Goal: Task Accomplishment & Management: Manage account settings

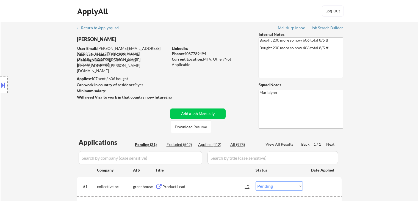
select select ""pending""
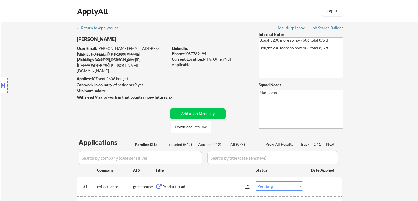
select select ""pending""
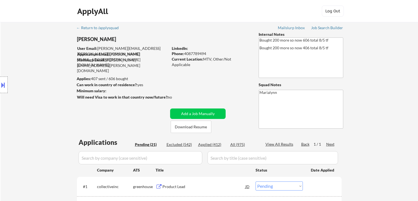
select select ""pending""
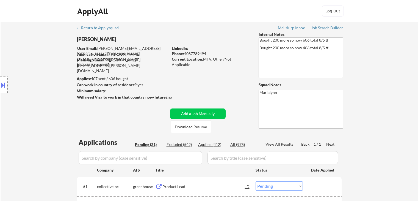
select select ""pending""
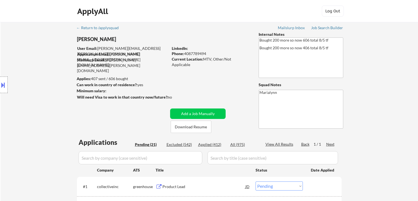
select select ""pending""
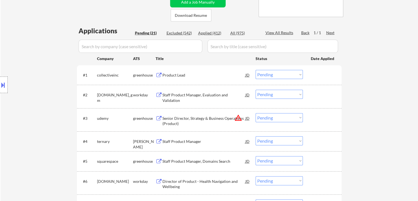
scroll to position [110, 0]
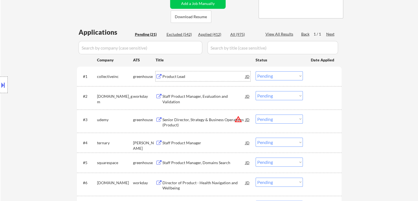
click at [174, 76] on div "Product Lead" at bounding box center [203, 76] width 83 height 5
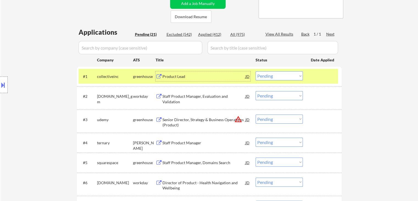
click at [174, 76] on div "Product Lead" at bounding box center [203, 76] width 83 height 5
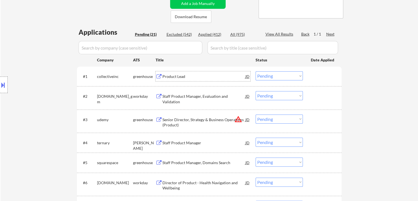
click at [270, 75] on select "Choose an option... Pending Applied Excluded (Questions) Excluded (Expired) Exc…" at bounding box center [278, 75] width 47 height 9
click at [255, 71] on select "Choose an option... Pending Applied Excluded (Questions) Excluded (Expired) Exc…" at bounding box center [278, 75] width 47 height 9
select select ""pending""
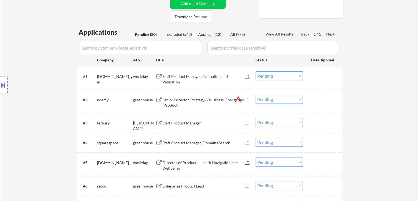
click at [200, 77] on div "Staff Product Manager, Evaluation and Validation" at bounding box center [203, 79] width 83 height 11
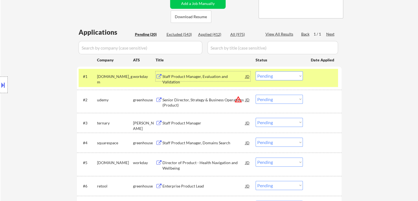
click at [134, 73] on div "workday" at bounding box center [144, 76] width 23 height 10
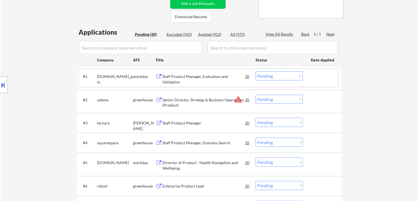
click at [182, 104] on div "Senior Director, Strategy & Business Operations (Product)" at bounding box center [203, 102] width 83 height 11
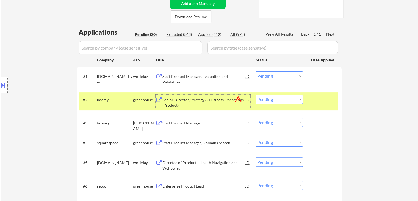
click at [273, 99] on select "Choose an option... Pending Applied Excluded (Questions) Excluded (Expired) Exc…" at bounding box center [278, 99] width 47 height 9
click at [255, 95] on select "Choose an option... Pending Applied Excluded (Questions) Excluded (Expired) Exc…" at bounding box center [278, 99] width 47 height 9
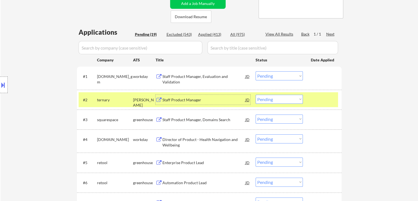
click at [181, 99] on div "Staff Product Manager" at bounding box center [203, 99] width 83 height 5
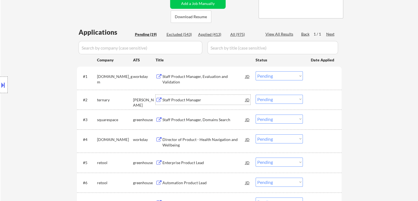
click at [267, 100] on select "Choose an option... Pending Applied Excluded (Questions) Excluded (Expired) Exc…" at bounding box center [278, 99] width 47 height 9
click at [255, 95] on select "Choose an option... Pending Applied Excluded (Questions) Excluded (Expired) Exc…" at bounding box center [278, 99] width 47 height 9
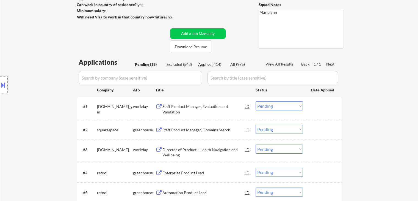
scroll to position [82, 0]
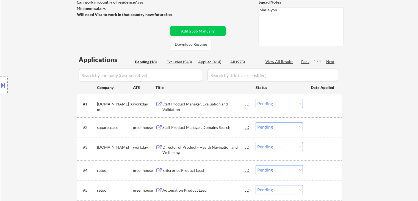
click at [213, 128] on div "Staff Product Manager, Domains Search" at bounding box center [203, 126] width 83 height 5
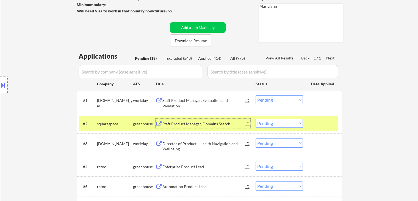
scroll to position [110, 0]
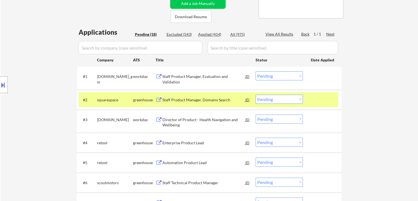
click at [368, 23] on div "← Return to /applysquad Mailslurp Inbox Job Search Builder Lucien Avramov User …" at bounding box center [209, 193] width 417 height 563
click at [270, 97] on select "Choose an option... Pending Applied Excluded (Questions) Excluded (Expired) Exc…" at bounding box center [278, 99] width 47 height 9
click at [255, 95] on select "Choose an option... Pending Applied Excluded (Questions) Excluded (Expired) Exc…" at bounding box center [278, 99] width 47 height 9
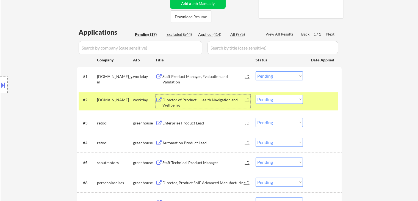
click at [187, 97] on div "Director of Product - Health Navigation and Wellbeing" at bounding box center [203, 102] width 83 height 11
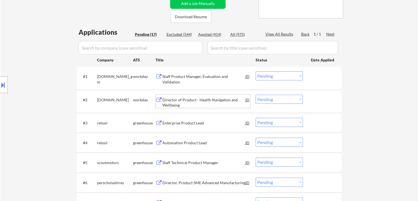
click at [285, 98] on select "Choose an option... Pending Applied Excluded (Questions) Excluded (Expired) Exc…" at bounding box center [278, 99] width 47 height 9
click at [255, 95] on select "Choose an option... Pending Applied Excluded (Questions) Excluded (Expired) Exc…" at bounding box center [278, 99] width 47 height 9
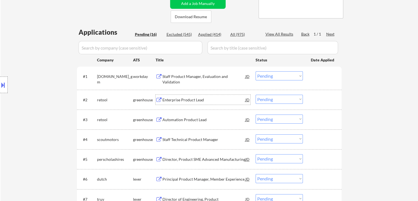
click at [195, 101] on div "Enterprise Product Lead" at bounding box center [203, 99] width 83 height 5
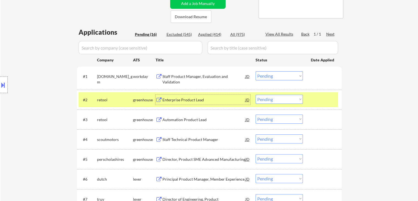
click at [282, 98] on select "Choose an option... Pending Applied Excluded (Questions) Excluded (Expired) Exc…" at bounding box center [278, 99] width 47 height 9
click at [255, 95] on select "Choose an option... Pending Applied Excluded (Questions) Excluded (Expired) Exc…" at bounding box center [278, 99] width 47 height 9
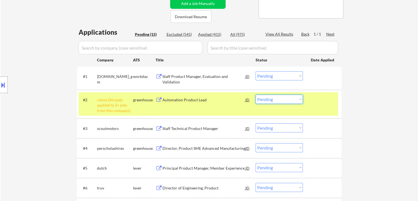
click at [283, 99] on select "Choose an option... Pending Applied Excluded (Questions) Excluded (Expired) Exc…" at bounding box center [278, 99] width 47 height 9
click at [255, 95] on select "Choose an option... Pending Applied Excluded (Questions) Excluded (Expired) Exc…" at bounding box center [278, 99] width 47 height 9
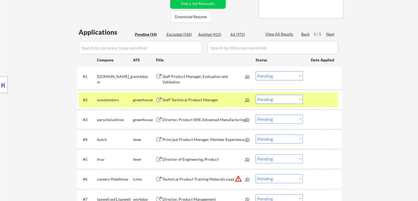
click at [178, 100] on div "Staff Technical Product Manager" at bounding box center [203, 99] width 83 height 5
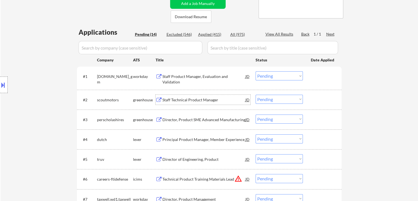
drag, startPoint x: 294, startPoint y: 99, endPoint x: 298, endPoint y: 103, distance: 4.9
click at [294, 99] on select "Choose an option... Pending Applied Excluded (Questions) Excluded (Expired) Exc…" at bounding box center [278, 99] width 47 height 9
click at [255, 95] on select "Choose an option... Pending Applied Excluded (Questions) Excluded (Expired) Exc…" at bounding box center [278, 99] width 47 height 9
select select ""pending""
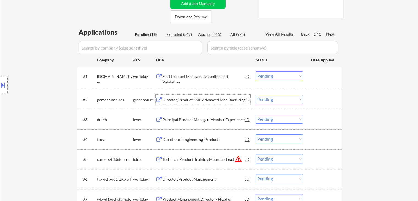
click at [193, 100] on div "Director, Product SME Advanced Manufacturing" at bounding box center [203, 99] width 83 height 5
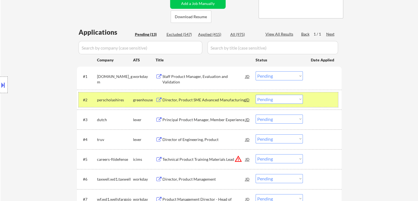
click at [139, 101] on div "greenhouse" at bounding box center [144, 99] width 23 height 5
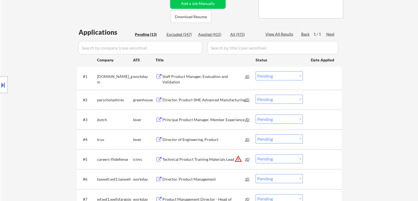
scroll to position [165, 0]
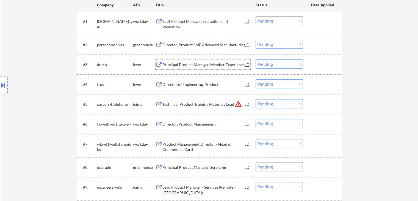
click at [208, 63] on div "Principal Product Manager, Member Experience" at bounding box center [203, 64] width 83 height 5
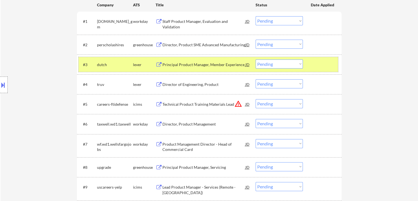
click at [141, 62] on div "lever" at bounding box center [144, 64] width 23 height 5
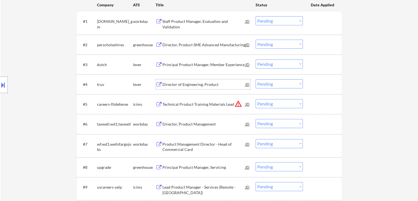
click at [207, 84] on div "Director of Engineering, Product" at bounding box center [203, 84] width 83 height 5
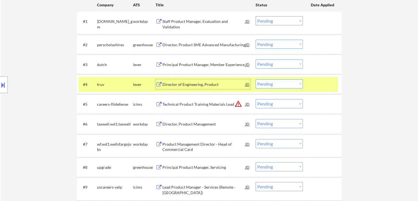
click at [293, 84] on select "Choose an option... Pending Applied Excluded (Questions) Excluded (Expired) Exc…" at bounding box center [278, 83] width 47 height 9
click at [255, 79] on select "Choose an option... Pending Applied Excluded (Questions) Excluded (Expired) Exc…" at bounding box center [278, 83] width 47 height 9
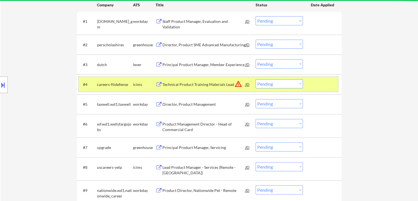
click at [136, 84] on div "icims" at bounding box center [144, 84] width 23 height 5
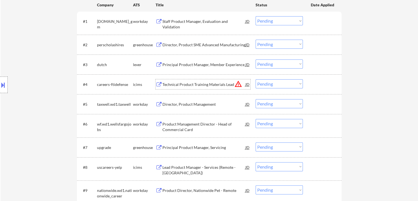
click at [203, 84] on div "Technical Product Training Materials Lead" at bounding box center [203, 84] width 83 height 5
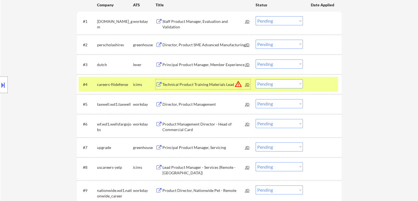
drag, startPoint x: 282, startPoint y: 84, endPoint x: 282, endPoint y: 87, distance: 3.3
click at [282, 84] on select "Choose an option... Pending Applied Excluded (Questions) Excluded (Expired) Exc…" at bounding box center [278, 83] width 47 height 9
click at [273, 83] on select "Choose an option... Pending Applied Excluded (Questions) Excluded (Expired) Exc…" at bounding box center [278, 83] width 47 height 9
click at [255, 79] on select "Choose an option... Pending Applied Excluded (Questions) Excluded (Expired) Exc…" at bounding box center [278, 83] width 47 height 9
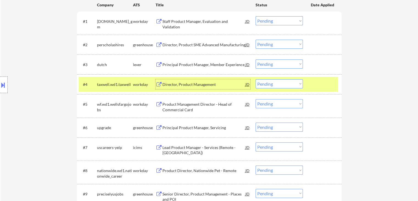
click at [201, 83] on div "Director, Product Management" at bounding box center [203, 84] width 83 height 5
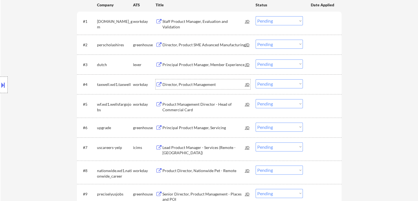
click at [275, 85] on select "Choose an option... Pending Applied Excluded (Questions) Excluded (Expired) Exc…" at bounding box center [278, 83] width 47 height 9
click at [255, 79] on select "Choose an option... Pending Applied Excluded (Questions) Excluded (Expired) Exc…" at bounding box center [278, 83] width 47 height 9
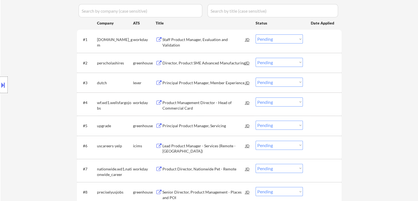
scroll to position [137, 0]
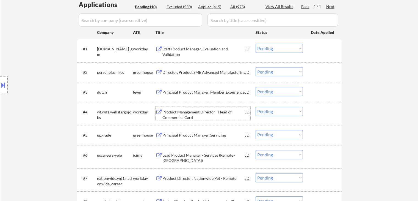
click at [195, 112] on div "Product Management Director - Head of Commercial Card" at bounding box center [203, 114] width 83 height 11
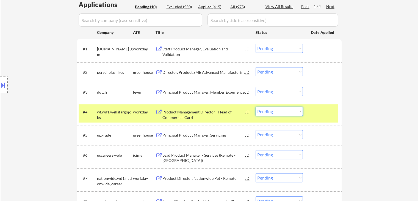
click at [271, 111] on select "Choose an option... Pending Applied Excluded (Questions) Excluded (Expired) Exc…" at bounding box center [278, 111] width 47 height 9
click at [255, 107] on select "Choose an option... Pending Applied Excluded (Questions) Excluded (Expired) Exc…" at bounding box center [278, 111] width 47 height 9
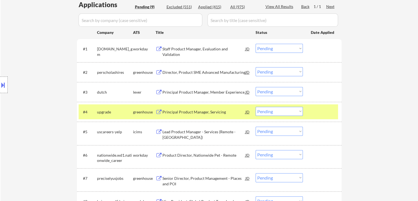
click at [192, 111] on div "Principal Product Manager, Servicing" at bounding box center [203, 111] width 83 height 5
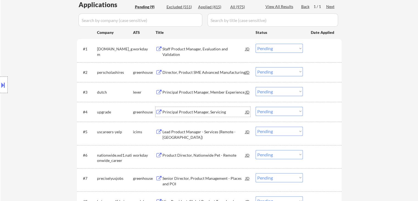
click at [280, 113] on select "Choose an option... Pending Applied Excluded (Questions) Excluded (Expired) Exc…" at bounding box center [278, 111] width 47 height 9
click at [255, 107] on select "Choose an option... Pending Applied Excluded (Questions) Excluded (Expired) Exc…" at bounding box center [278, 111] width 47 height 9
select select ""pending""
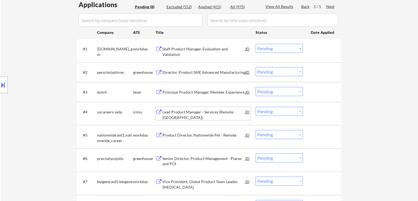
click at [180, 115] on div "Lead Product Manager - Services (Remote - United States)" at bounding box center [203, 114] width 83 height 11
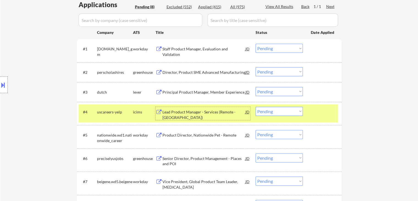
click at [130, 111] on div "uscareers-yelp" at bounding box center [115, 111] width 36 height 5
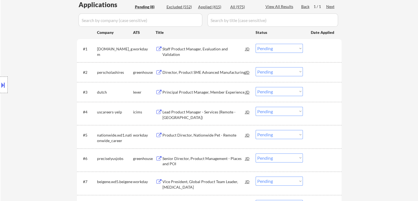
click at [189, 138] on div "Product Director, Nationwide Pet - Remote" at bounding box center [203, 135] width 83 height 10
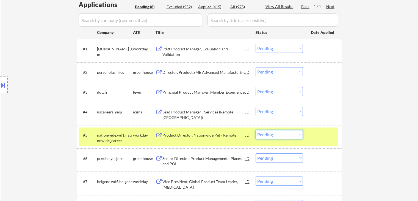
click at [282, 138] on select "Choose an option... Pending Applied Excluded (Questions) Excluded (Expired) Exc…" at bounding box center [278, 134] width 47 height 9
click at [255, 130] on select "Choose an option... Pending Applied Excluded (Questions) Excluded (Expired) Exc…" at bounding box center [278, 134] width 47 height 9
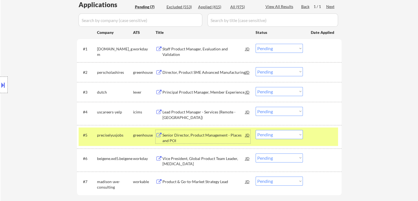
click at [199, 135] on div "Senior Director, Product Management - Places and POI" at bounding box center [203, 137] width 83 height 11
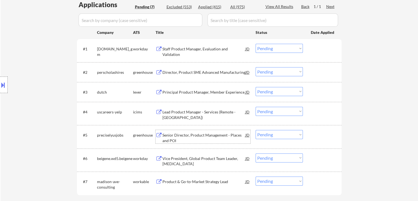
click at [277, 135] on select "Choose an option... Pending Applied Excluded (Questions) Excluded (Expired) Exc…" at bounding box center [278, 134] width 47 height 9
click at [255, 130] on select "Choose an option... Pending Applied Excluded (Questions) Excluded (Expired) Exc…" at bounding box center [278, 134] width 47 height 9
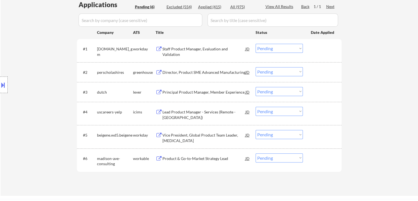
click at [215, 159] on div "Product & Go-to-Market Strategy Lead" at bounding box center [203, 157] width 83 height 5
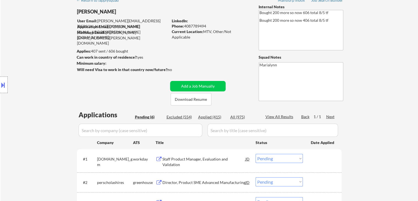
scroll to position [110, 0]
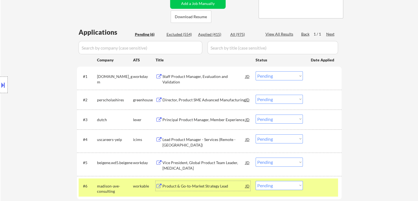
drag, startPoint x: 133, startPoint y: 187, endPoint x: 137, endPoint y: 180, distance: 7.5
click at [133, 187] on div "workable" at bounding box center [144, 185] width 23 height 5
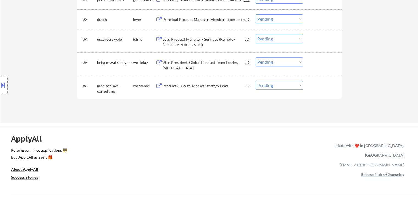
scroll to position [220, 0]
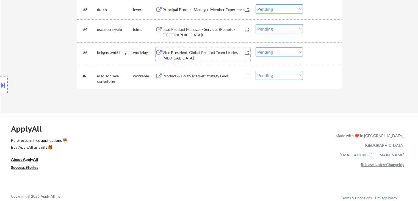
click at [206, 51] on div "Vice President, Global Product Team Leader, Lung Cancer" at bounding box center [203, 55] width 83 height 11
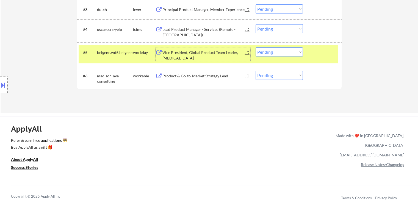
drag, startPoint x: 277, startPoint y: 53, endPoint x: 280, endPoint y: 56, distance: 4.5
click at [278, 53] on select "Choose an option... Pending Applied Excluded (Questions) Excluded (Expired) Exc…" at bounding box center [278, 51] width 47 height 9
click at [255, 47] on select "Choose an option... Pending Applied Excluded (Questions) Excluded (Expired) Exc…" at bounding box center [278, 51] width 47 height 9
select select ""pending""
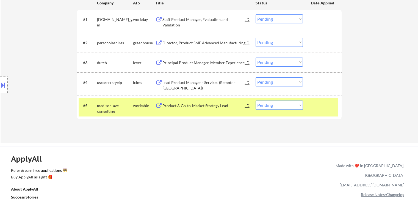
scroll to position [165, 0]
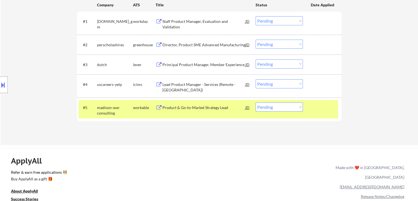
click at [132, 109] on div "madison-ave-consulting" at bounding box center [115, 110] width 36 height 11
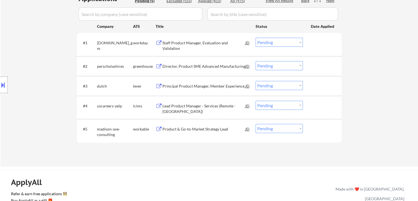
scroll to position [110, 0]
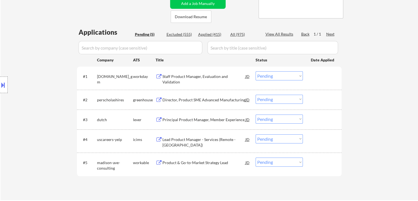
click at [206, 140] on div "Lead Product Manager - Services (Remote - United States)" at bounding box center [203, 142] width 83 height 11
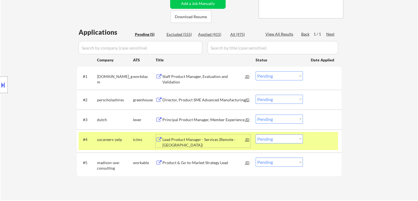
click at [143, 144] on div "#4 uscareers-yelp icims Lead Product Manager - Services (Remote - United States…" at bounding box center [208, 141] width 259 height 18
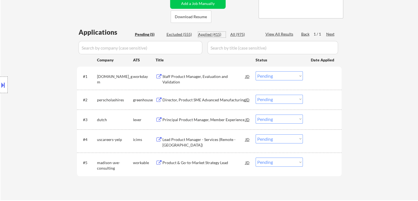
click at [202, 35] on div "Applied (415)" at bounding box center [211, 34] width 27 height 5
select select ""applied""
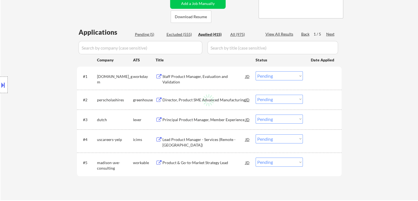
select select ""applied""
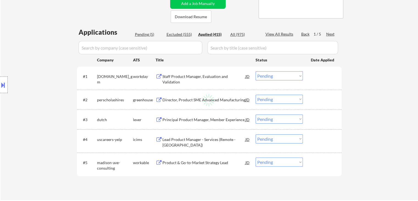
select select ""applied""
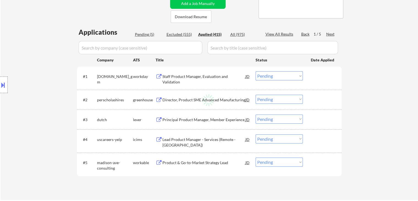
select select ""applied""
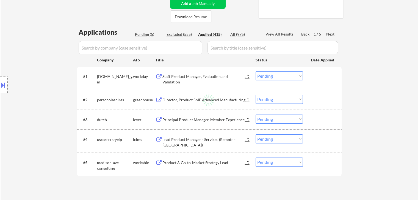
select select ""applied""
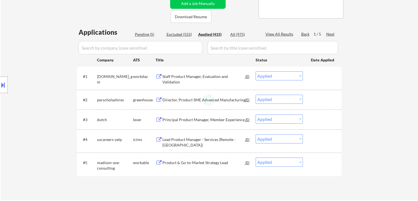
select select ""applied""
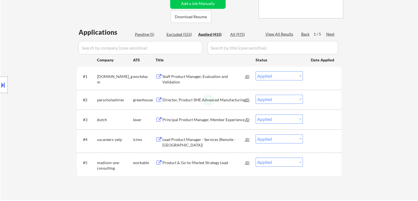
select select ""applied""
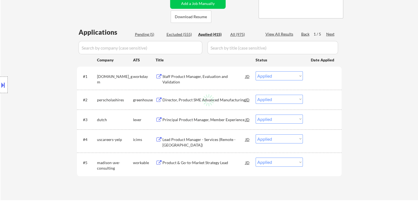
select select ""applied""
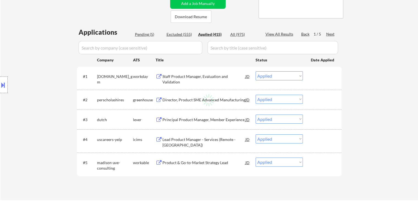
select select ""applied""
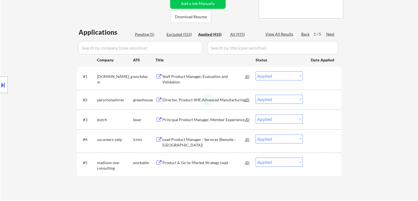
select select ""applied""
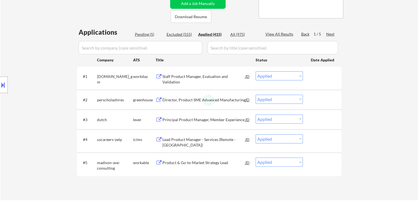
select select ""applied""
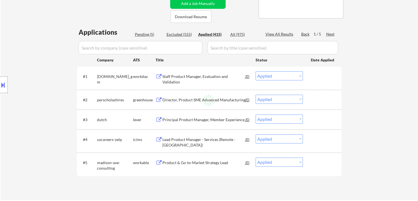
select select ""applied""
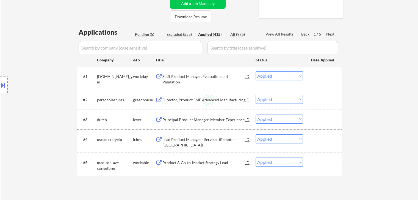
select select ""applied""
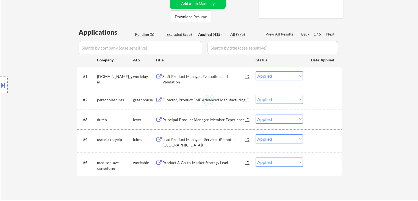
select select ""applied""
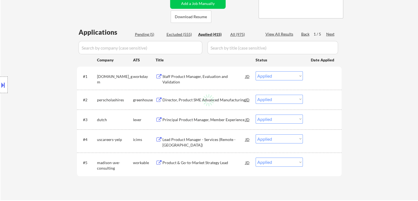
select select ""applied""
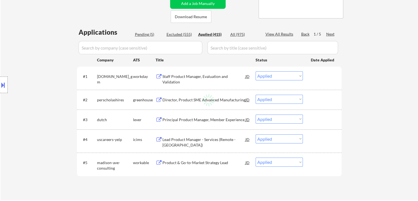
select select ""applied""
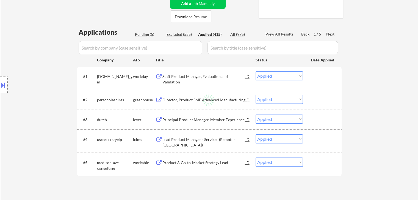
select select ""applied""
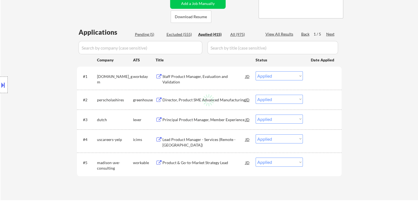
select select ""applied""
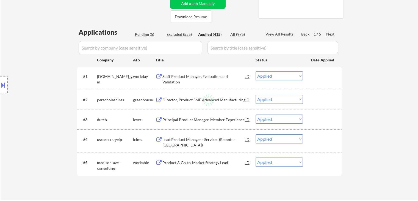
select select ""applied""
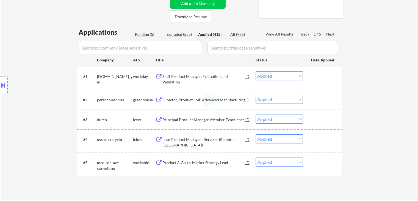
select select ""applied""
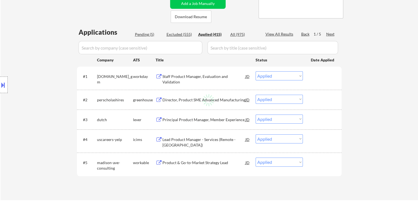
select select ""applied""
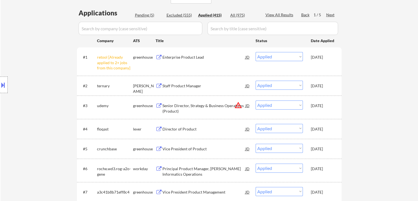
scroll to position [192, 0]
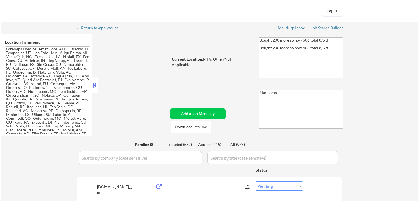
select select ""pending""
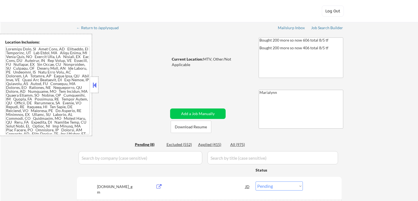
select select ""pending""
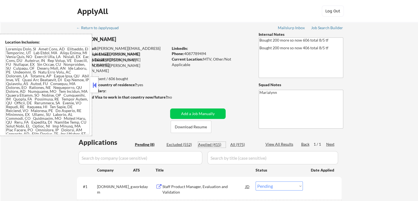
click at [220, 142] on div "Applied (415)" at bounding box center [211, 143] width 27 height 5
click at [98, 80] on div at bounding box center [95, 84] width 8 height 16
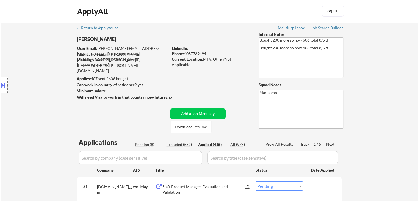
select select ""applied""
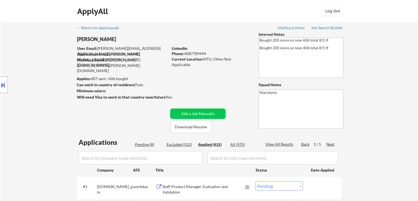
select select ""applied""
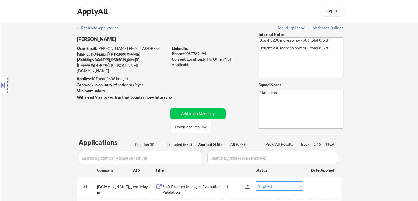
select select ""applied""
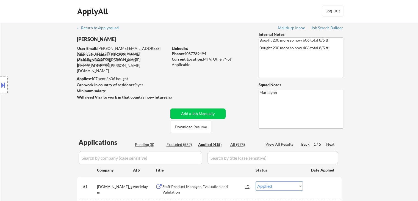
select select ""applied""
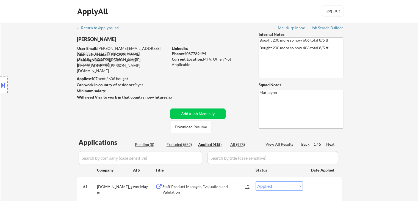
select select ""applied""
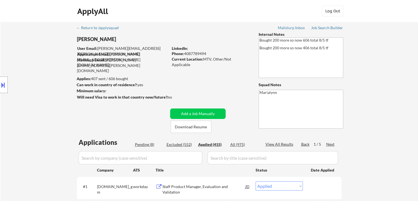
select select ""applied""
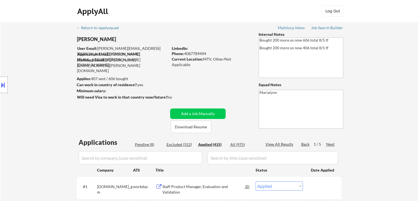
select select ""applied""
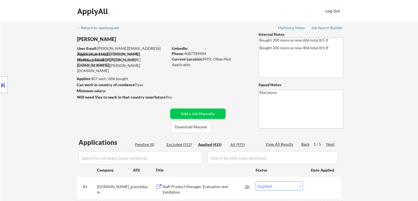
select select ""applied""
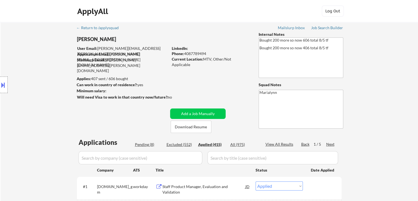
select select ""applied""
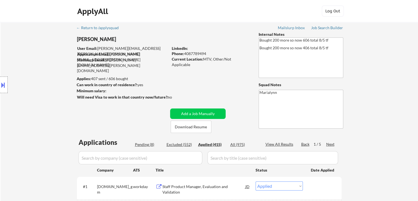
select select ""applied""
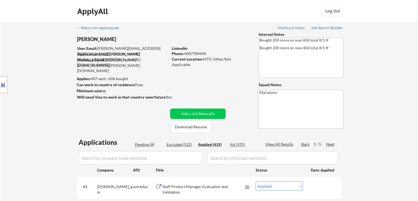
select select ""applied""
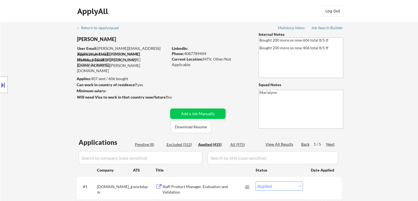
select select ""applied""
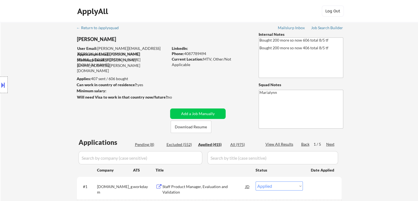
select select ""applied""
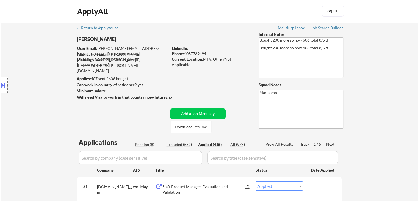
select select ""applied""
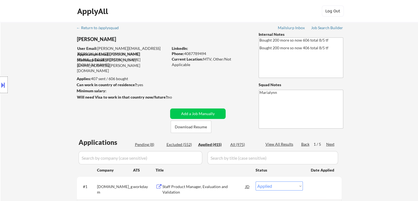
select select ""applied""
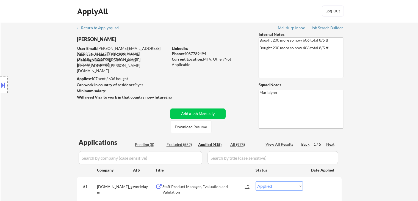
select select ""applied""
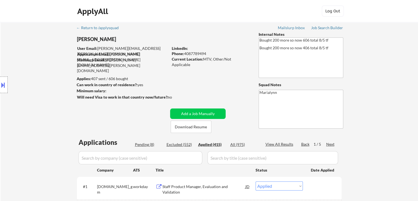
select select ""applied""
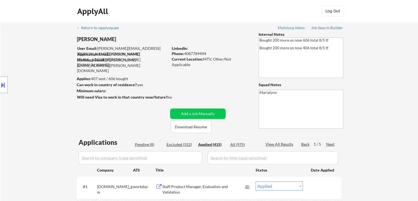
select select ""applied""
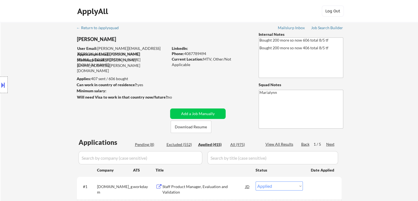
select select ""applied""
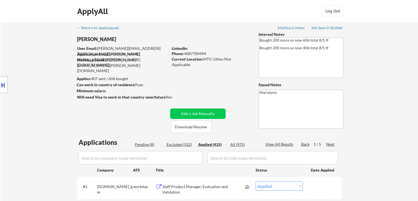
select select ""applied""
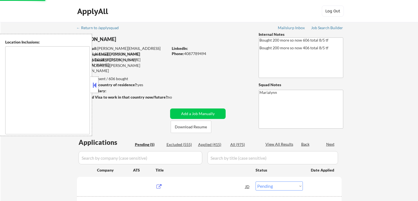
select select ""pending""
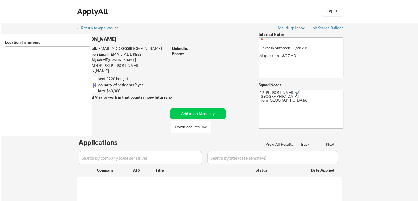
select select ""pending""
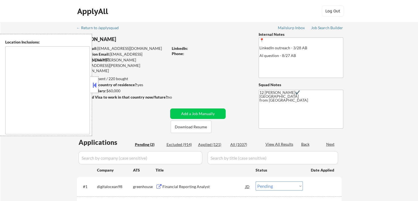
click at [94, 83] on button at bounding box center [94, 85] width 6 height 8
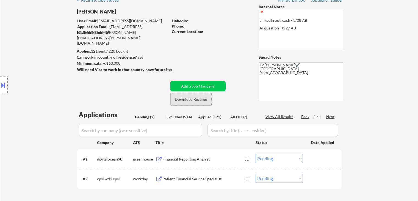
click at [188, 99] on button "Download Resume" at bounding box center [191, 99] width 41 height 12
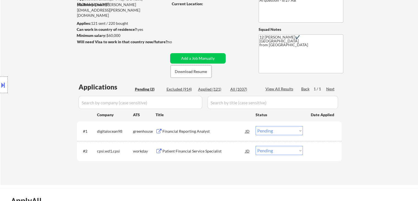
scroll to position [82, 0]
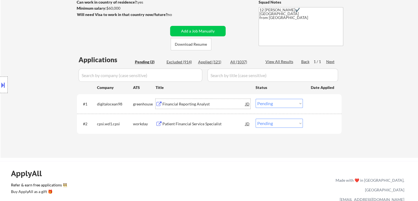
click at [184, 105] on div "Financial Reporting Analyst" at bounding box center [203, 103] width 83 height 5
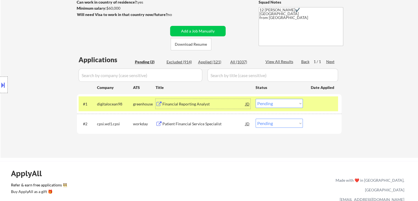
click at [278, 100] on select "Choose an option... Pending Applied Excluded (Questions) Excluded (Expired) Exc…" at bounding box center [278, 103] width 47 height 9
click at [255, 99] on select "Choose an option... Pending Applied Excluded (Questions) Excluded (Expired) Exc…" at bounding box center [278, 103] width 47 height 9
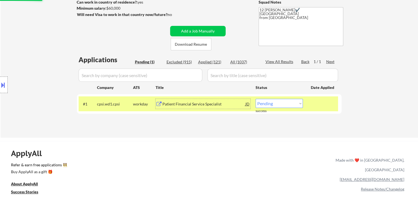
click at [191, 107] on div "Patient Financial Service Specialist" at bounding box center [203, 104] width 83 height 10
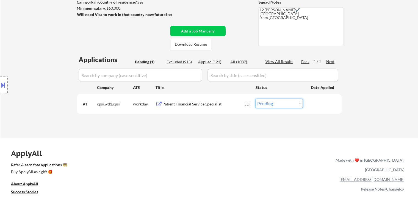
drag, startPoint x: 266, startPoint y: 102, endPoint x: 271, endPoint y: 107, distance: 7.4
click at [266, 102] on select "Choose an option... Pending Applied Excluded (Questions) Excluded (Expired) Exc…" at bounding box center [278, 103] width 47 height 9
select select ""excluded__bad_match_""
click at [255, 99] on select "Choose an option... Pending Applied Excluded (Questions) Excluded (Expired) Exc…" at bounding box center [278, 103] width 47 height 9
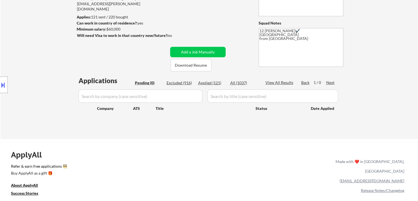
scroll to position [27, 0]
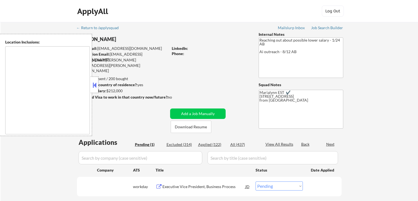
select select ""pending""
click at [93, 79] on div at bounding box center [95, 84] width 8 height 16
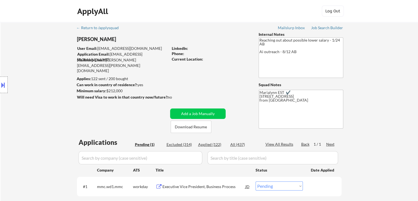
click at [93, 86] on div "Location Inclusions: remote" at bounding box center [49, 85] width 98 height 102
click at [190, 127] on button "Download Resume" at bounding box center [191, 126] width 41 height 12
click at [193, 126] on button "Download Resume" at bounding box center [191, 126] width 41 height 12
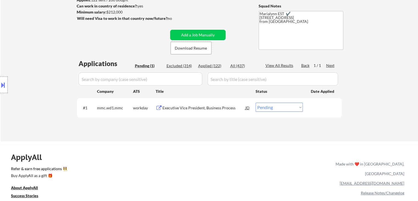
scroll to position [82, 0]
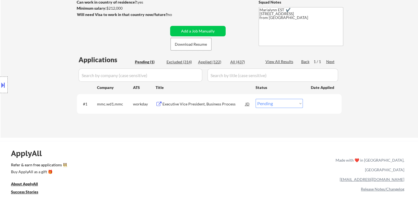
click at [194, 105] on div "Executive Vice President, Business Process" at bounding box center [203, 103] width 83 height 5
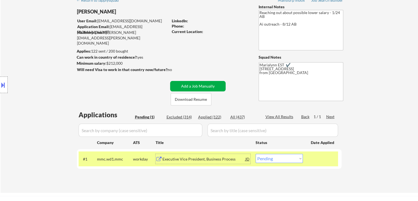
scroll to position [27, 0]
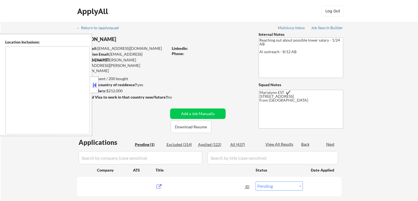
select select ""pending""
type textarea "remote"
click at [93, 85] on button at bounding box center [94, 85] width 6 height 8
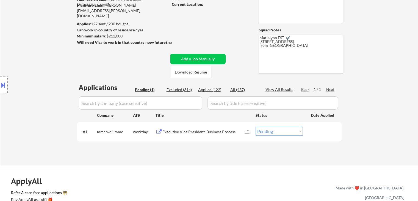
scroll to position [55, 0]
click at [179, 129] on div "Executive Vice President, Business Process" at bounding box center [203, 131] width 83 height 5
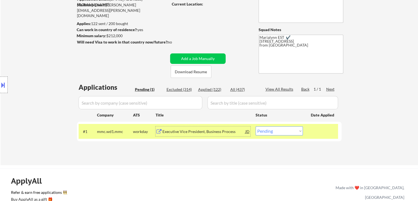
click at [273, 129] on select "Choose an option... Pending Applied Excluded (Questions) Excluded (Expired) Exc…" at bounding box center [278, 130] width 47 height 9
select select ""excluded__bad_match_""
click at [255, 126] on select "Choose an option... Pending Applied Excluded (Questions) Excluded (Expired) Exc…" at bounding box center [278, 130] width 47 height 9
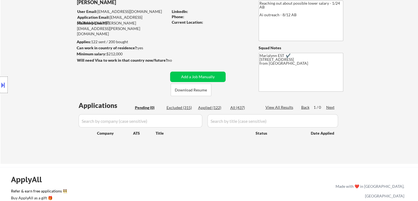
scroll to position [27, 0]
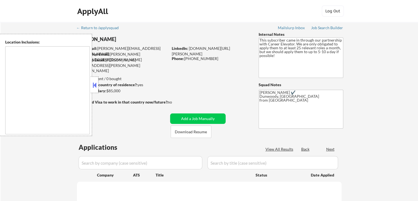
type textarea "[GEOGRAPHIC_DATA], [GEOGRAPHIC_DATA] [GEOGRAPHIC_DATA], [GEOGRAPHIC_DATA] [GEOG…"
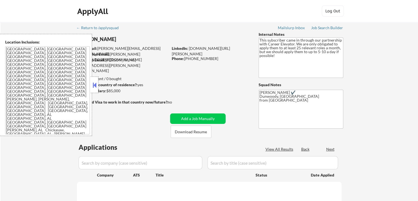
select select ""pending""
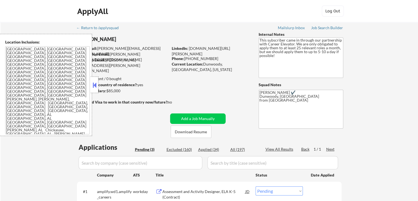
click at [95, 82] on button at bounding box center [94, 85] width 6 height 8
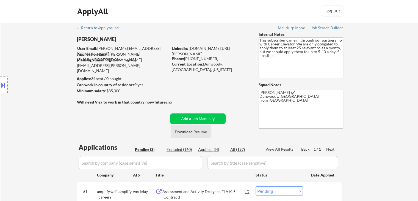
click at [187, 132] on button "Download Resume" at bounding box center [191, 131] width 41 height 12
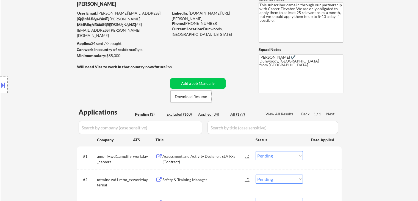
scroll to position [82, 0]
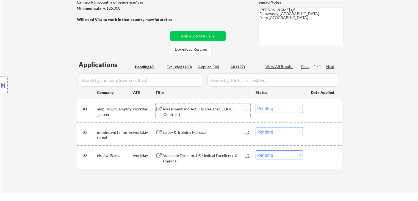
click at [197, 109] on div "Assessment and Activity Designer, ELA K-5 (Contract)" at bounding box center [203, 111] width 83 height 11
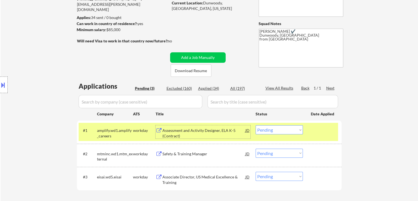
scroll to position [0, 0]
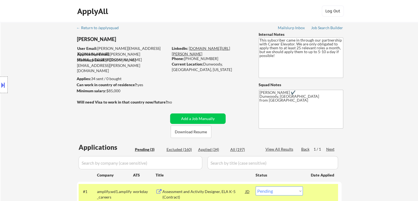
click at [210, 48] on link "www.linkedin.com/in/shane-t-31212347" at bounding box center [201, 51] width 58 height 10
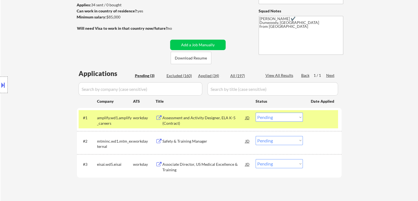
scroll to position [110, 0]
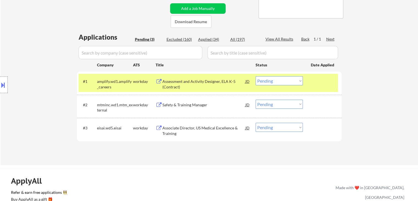
click at [264, 79] on select "Choose an option... Pending Applied Excluded (Questions) Excluded (Expired) Exc…" at bounding box center [278, 80] width 47 height 9
click at [255, 76] on select "Choose an option... Pending Applied Excluded (Questions) Excluded (Expired) Exc…" at bounding box center [278, 80] width 47 height 9
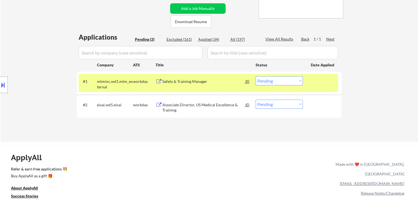
click at [197, 82] on div "Safety & Training Manager" at bounding box center [203, 81] width 83 height 5
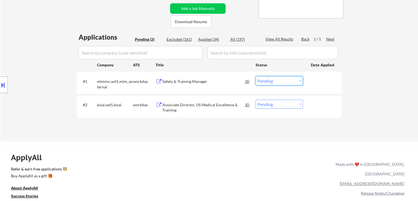
click at [275, 82] on select "Choose an option... Pending Applied Excluded (Questions) Excluded (Expired) Exc…" at bounding box center [278, 80] width 47 height 9
click at [255, 76] on select "Choose an option... Pending Applied Excluded (Questions) Excluded (Expired) Exc…" at bounding box center [278, 80] width 47 height 9
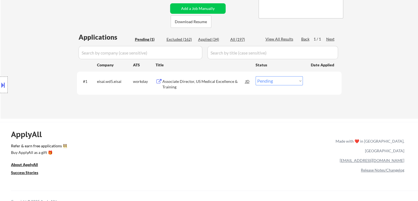
click at [193, 80] on div "Associate Director, US Medical Excellence & Training" at bounding box center [203, 84] width 83 height 11
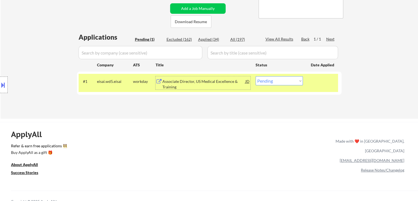
click at [277, 83] on select "Choose an option... Pending Applied Excluded (Questions) Excluded (Expired) Exc…" at bounding box center [278, 80] width 47 height 9
select select ""excluded__location_""
click at [255, 76] on select "Choose an option... Pending Applied Excluded (Questions) Excluded (Expired) Exc…" at bounding box center [278, 80] width 47 height 9
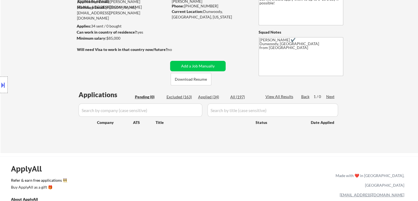
scroll to position [0, 0]
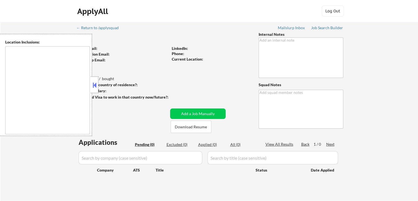
click at [94, 85] on button at bounding box center [94, 85] width 6 height 8
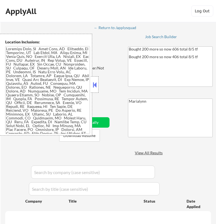
select select ""pending""
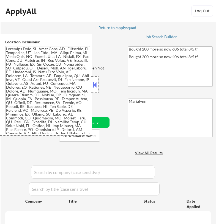
select select ""pending""
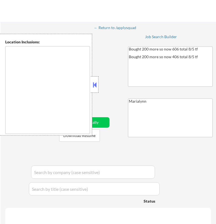
type textarea "[GEOGRAPHIC_DATA], [GEOGRAPHIC_DATA] [GEOGRAPHIC_DATA], [GEOGRAPHIC_DATA] [GEOG…"
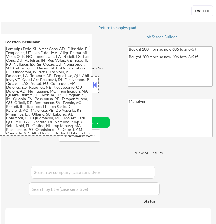
select select ""pending""
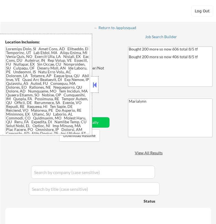
select select ""pending""
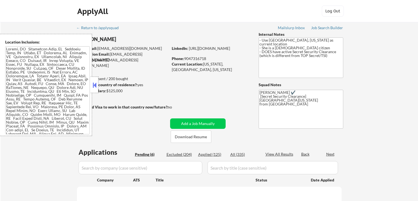
select select ""pending""
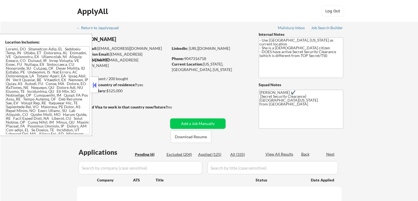
select select ""pending""
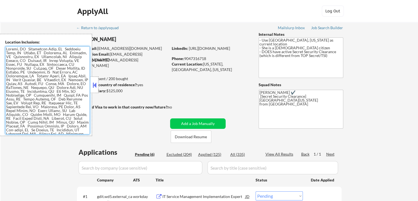
scroll to position [76, 0]
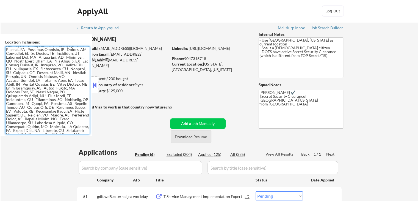
click at [181, 138] on button "Download Resume" at bounding box center [191, 136] width 41 height 12
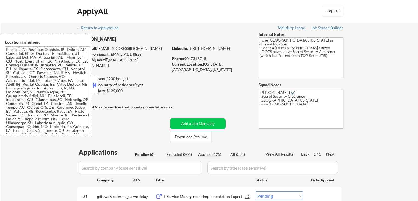
click at [94, 84] on button at bounding box center [94, 85] width 6 height 8
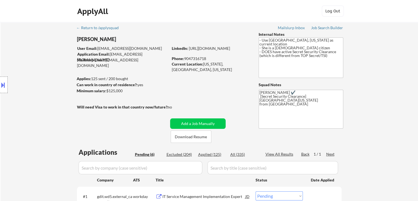
click at [96, 84] on div "Location Inclusions:" at bounding box center [49, 85] width 98 height 102
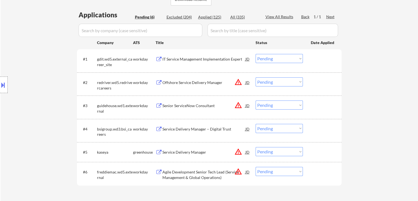
scroll to position [137, 0]
click at [212, 129] on div "Service Delivery Manager – Digital Trust" at bounding box center [203, 128] width 83 height 5
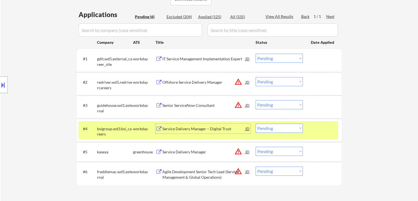
scroll to position [110, 0]
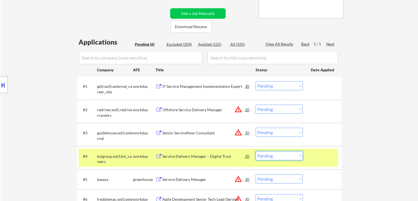
click at [281, 156] on select "Choose an option... Pending Applied Excluded (Questions) Excluded (Expired) Exc…" at bounding box center [278, 155] width 47 height 9
click at [255, 151] on select "Choose an option... Pending Applied Excluded (Questions) Excluded (Expired) Exc…" at bounding box center [278, 155] width 47 height 9
select select ""pending""
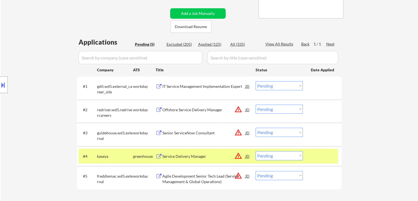
click at [147, 159] on div "greenhouse" at bounding box center [144, 156] width 23 height 10
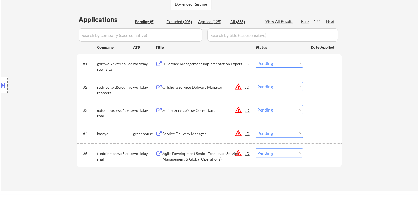
scroll to position [82, 0]
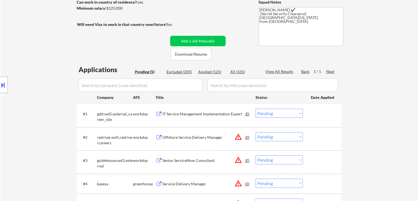
click at [191, 112] on div "IT Service Management Implementation Expert" at bounding box center [203, 113] width 83 height 5
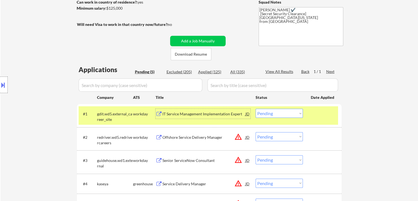
click at [268, 114] on select "Choose an option... Pending Applied Excluded (Questions) Excluded (Expired) Exc…" at bounding box center [278, 113] width 47 height 9
click at [255, 109] on select "Choose an option... Pending Applied Excluded (Questions) Excluded (Expired) Exc…" at bounding box center [278, 113] width 47 height 9
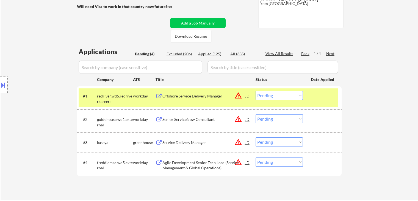
scroll to position [110, 0]
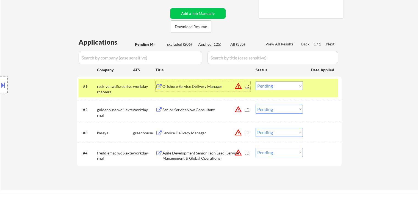
click at [189, 88] on div "Offshore Service Delivery Manager" at bounding box center [203, 86] width 83 height 5
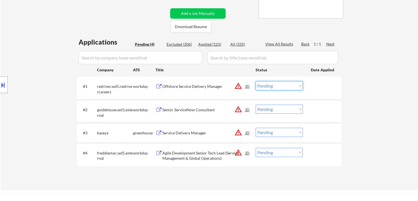
drag, startPoint x: 270, startPoint y: 84, endPoint x: 272, endPoint y: 88, distance: 4.7
click at [270, 84] on select "Choose an option... Pending Applied Excluded (Questions) Excluded (Expired) Exc…" at bounding box center [278, 85] width 47 height 9
click at [255, 81] on select "Choose an option... Pending Applied Excluded (Questions) Excluded (Expired) Exc…" at bounding box center [278, 85] width 47 height 9
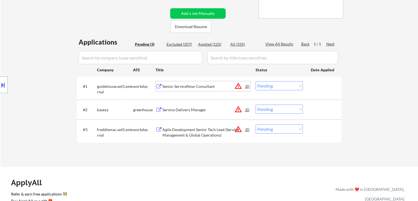
click at [184, 88] on div "Senior ServiceNow Consultant" at bounding box center [203, 86] width 83 height 5
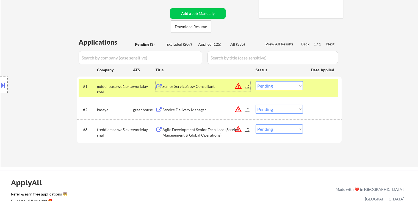
drag, startPoint x: 270, startPoint y: 86, endPoint x: 274, endPoint y: 90, distance: 4.7
click at [270, 86] on select "Choose an option... Pending Applied Excluded (Questions) Excluded (Expired) Exc…" at bounding box center [278, 85] width 47 height 9
click at [255, 81] on select "Choose an option... Pending Applied Excluded (Questions) Excluded (Expired) Exc…" at bounding box center [278, 85] width 47 height 9
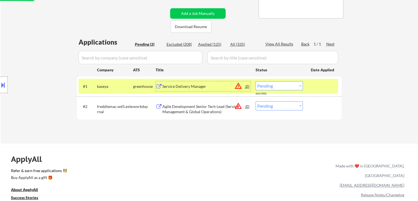
click at [199, 86] on div "Service Delivery Manager" at bounding box center [203, 86] width 83 height 5
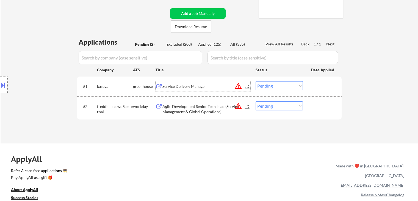
drag, startPoint x: 277, startPoint y: 87, endPoint x: 277, endPoint y: 90, distance: 3.0
click at [277, 87] on select "Choose an option... Pending Applied Excluded (Questions) Excluded (Expired) Exc…" at bounding box center [278, 85] width 47 height 9
click at [255, 81] on select "Choose an option... Pending Applied Excluded (Questions) Excluded (Expired) Exc…" at bounding box center [278, 85] width 47 height 9
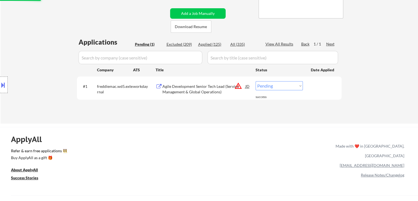
click at [190, 87] on div "Agile Development Senior Tech Lead (Service Management & Global Operations)" at bounding box center [203, 89] width 83 height 11
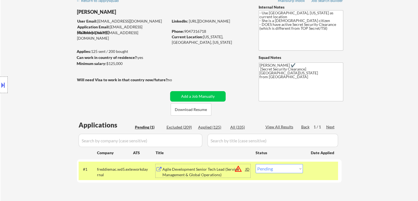
scroll to position [27, 0]
click at [275, 165] on select "Choose an option... Pending Applied Excluded (Questions) Excluded (Expired) Exc…" at bounding box center [278, 167] width 47 height 9
select select ""excluded__bad_match_""
click at [255, 163] on select "Choose an option... Pending Applied Excluded (Questions) Excluded (Expired) Exc…" at bounding box center [278, 167] width 47 height 9
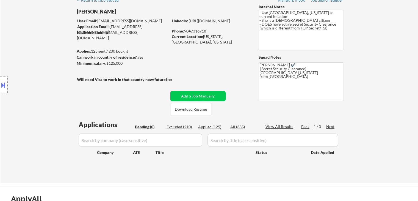
click at [211, 128] on div "Applied (125)" at bounding box center [211, 126] width 27 height 5
select select ""applied""
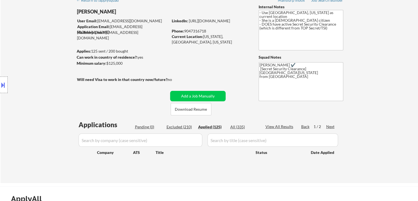
select select ""applied""
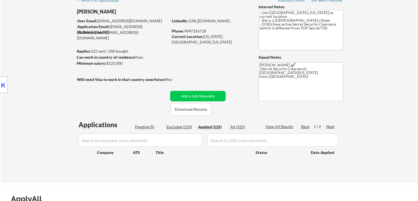
select select ""applied""
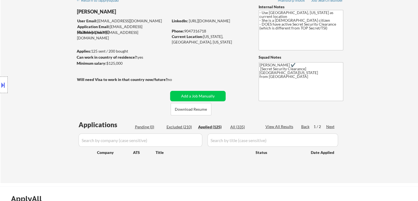
select select ""applied""
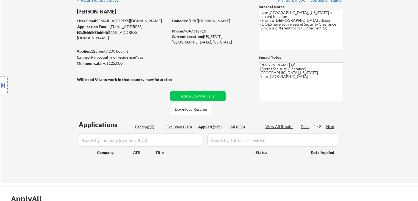
select select ""applied""
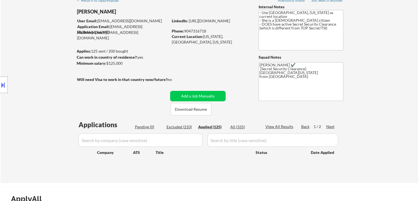
select select ""applied""
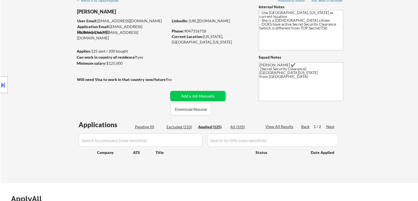
select select ""applied""
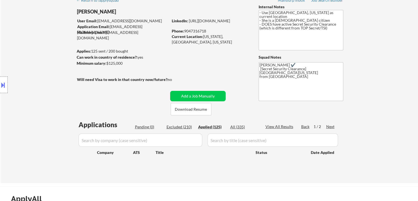
select select ""applied""
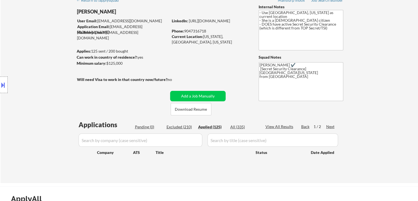
select select ""applied""
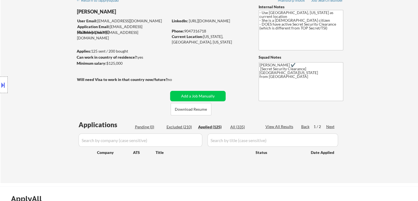
select select ""applied""
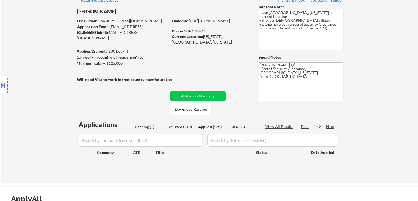
select select ""applied""
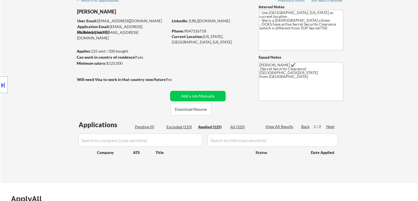
select select ""applied""
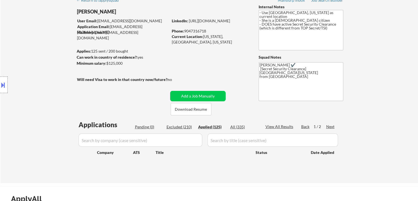
select select ""applied""
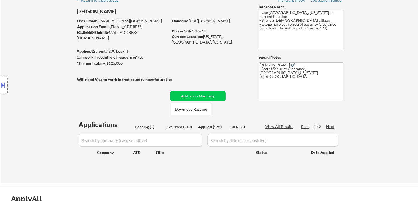
select select ""applied""
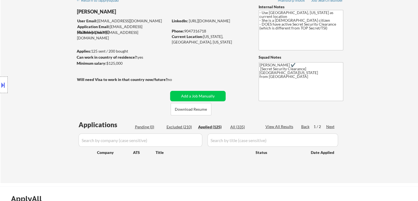
select select ""applied""
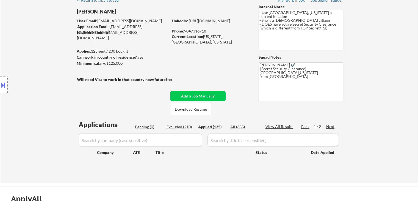
select select ""applied""
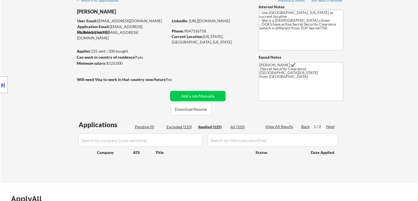
select select ""applied""
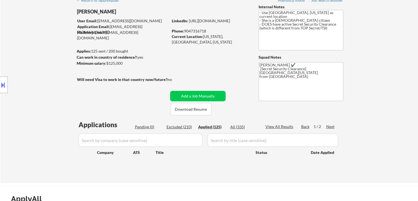
select select ""applied""
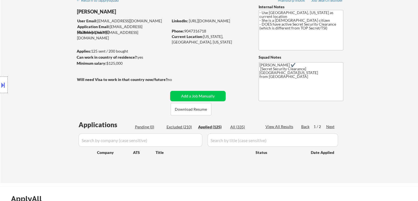
select select ""applied""
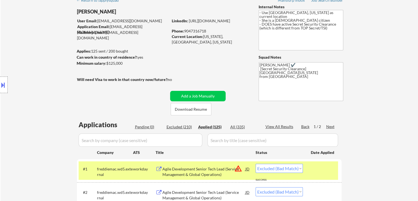
select select ""applied""
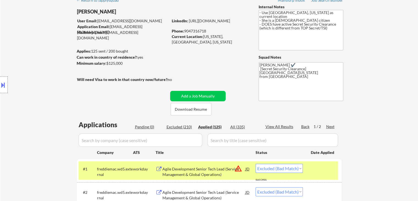
select select ""applied""
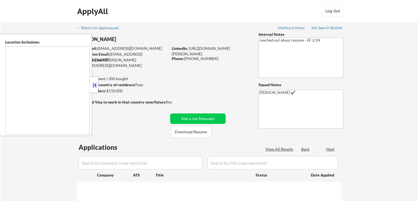
select select ""pending""
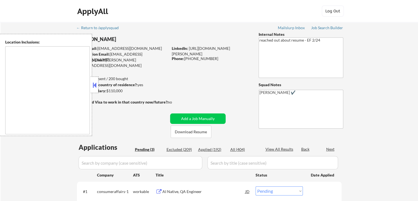
type textarea "[GEOGRAPHIC_DATA], [GEOGRAPHIC_DATA] [GEOGRAPHIC_DATA][PERSON_NAME], [GEOGRAPHI…"
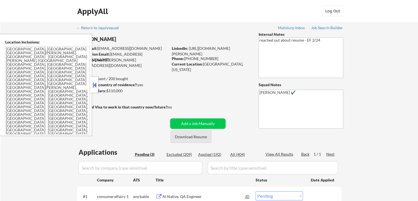
click at [186, 137] on button "Download Resume" at bounding box center [191, 136] width 41 height 12
click at [97, 85] on button at bounding box center [94, 85] width 6 height 8
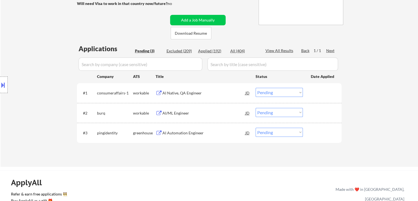
scroll to position [137, 0]
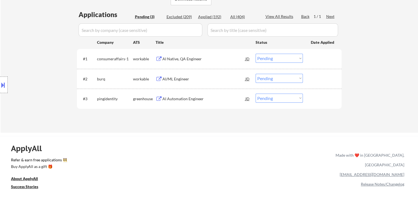
click at [180, 99] on div "AI Automation Engineer" at bounding box center [203, 98] width 83 height 5
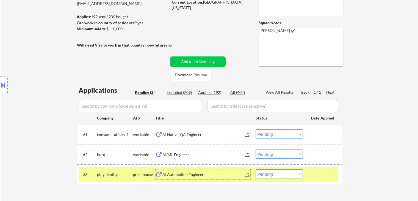
scroll to position [110, 0]
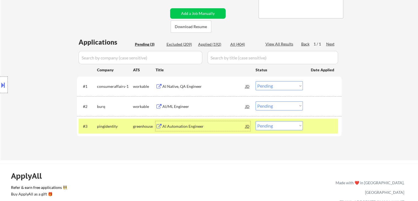
click at [286, 128] on select "Choose an option... Pending Applied Excluded (Questions) Excluded (Expired) Exc…" at bounding box center [278, 125] width 47 height 9
select select ""applied""
click at [255, 121] on select "Choose an option... Pending Applied Excluded (Questions) Excluded (Expired) Exc…" at bounding box center [278, 125] width 47 height 9
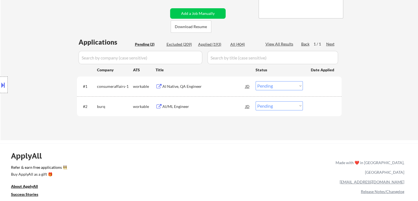
click at [380, 63] on div "← Return to /applysquad Mailslurp Inbox Job Search Builder [PERSON_NAME] User E…" at bounding box center [209, 26] width 417 height 228
